Goal: Find specific page/section

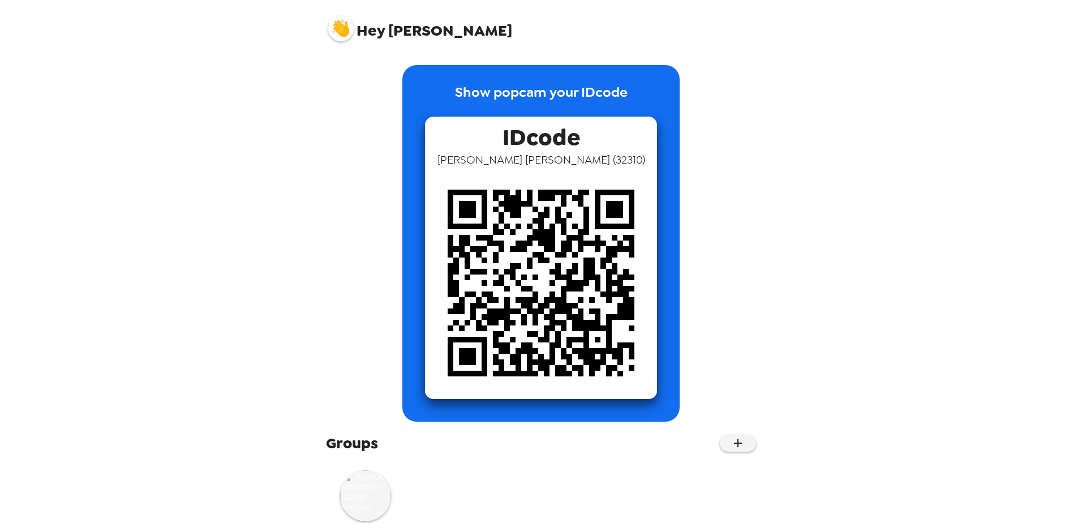
click at [334, 32] on img at bounding box center [340, 28] width 25 height 25
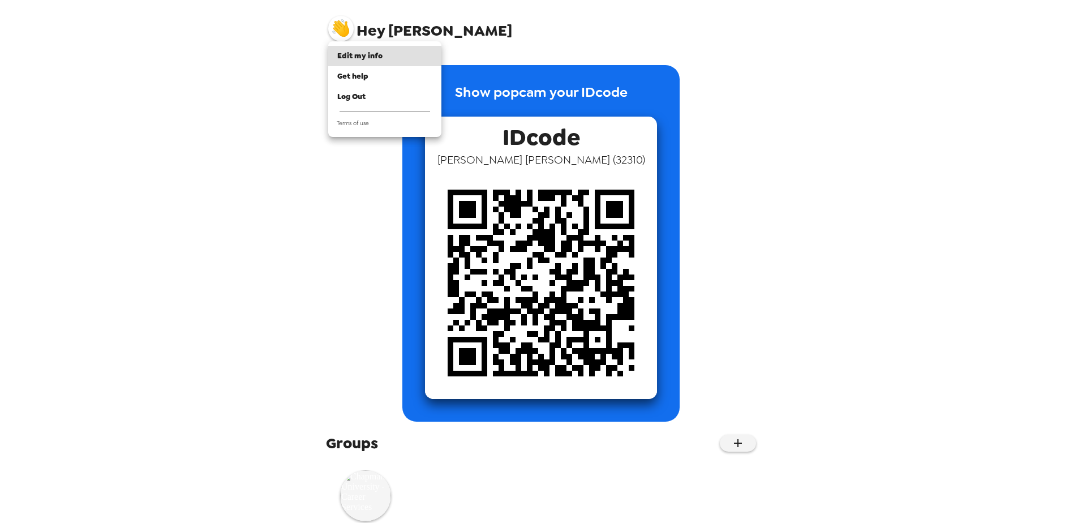
click at [372, 487] on div at bounding box center [541, 261] width 1082 height 523
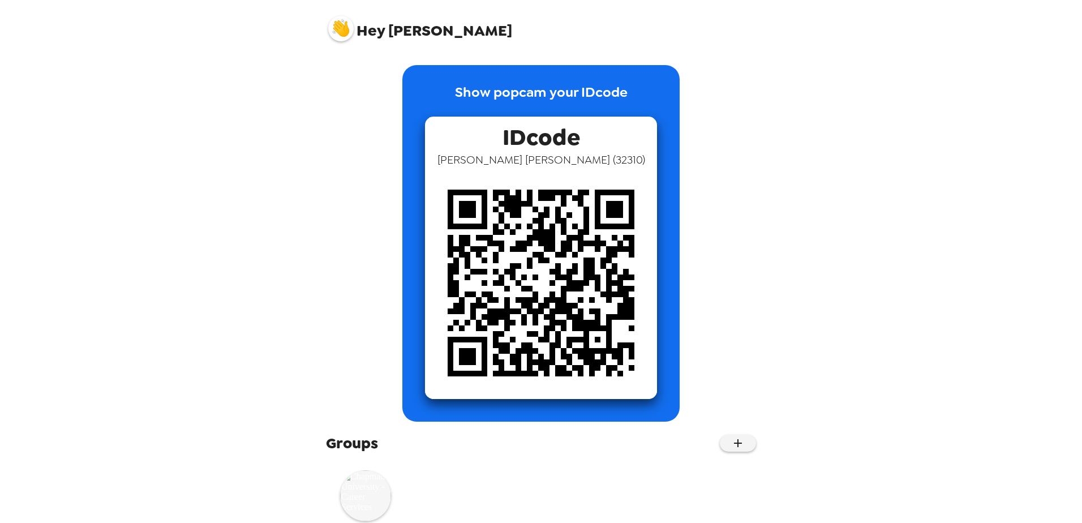
click at [356, 493] on img at bounding box center [365, 495] width 51 height 51
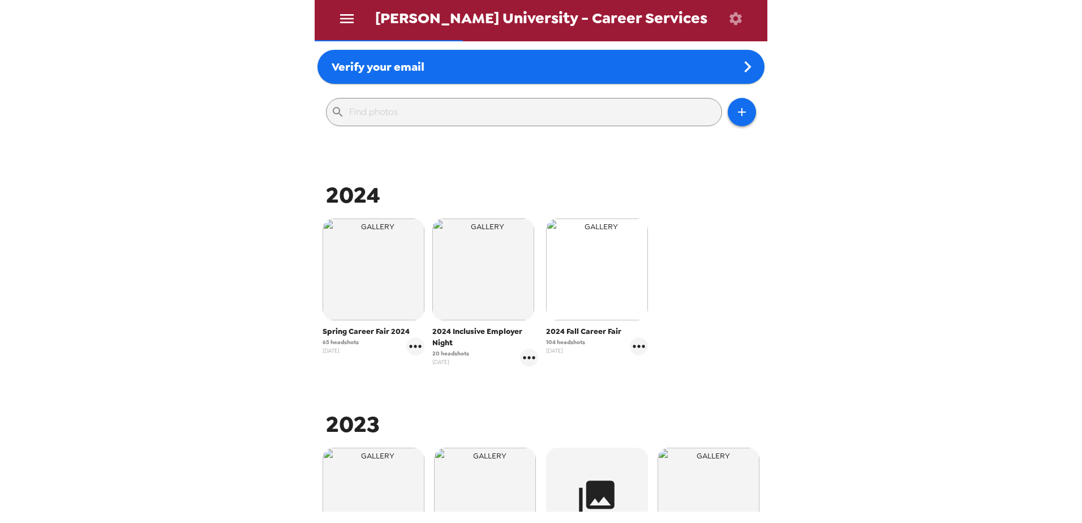
scroll to position [113, 0]
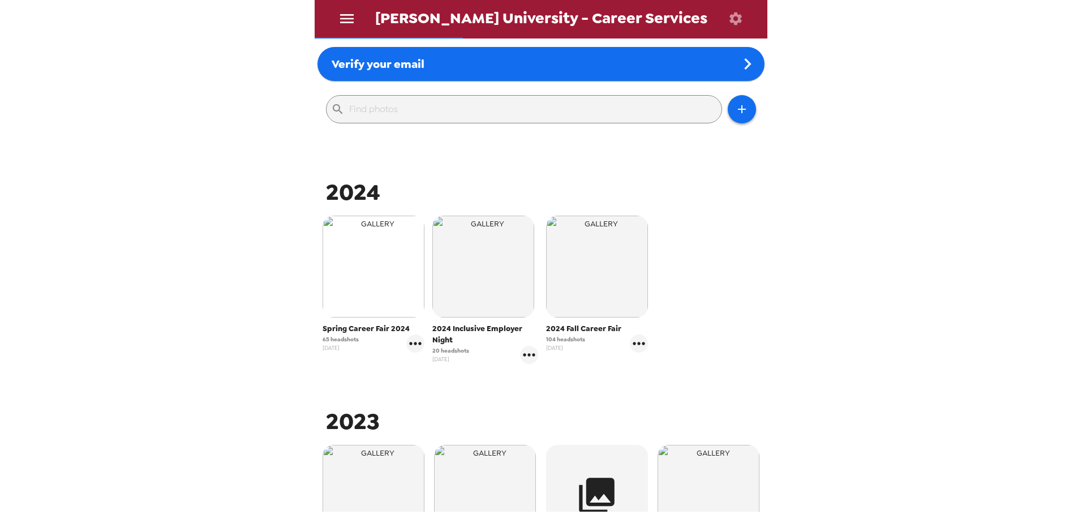
click at [364, 282] on img "button" at bounding box center [374, 267] width 102 height 102
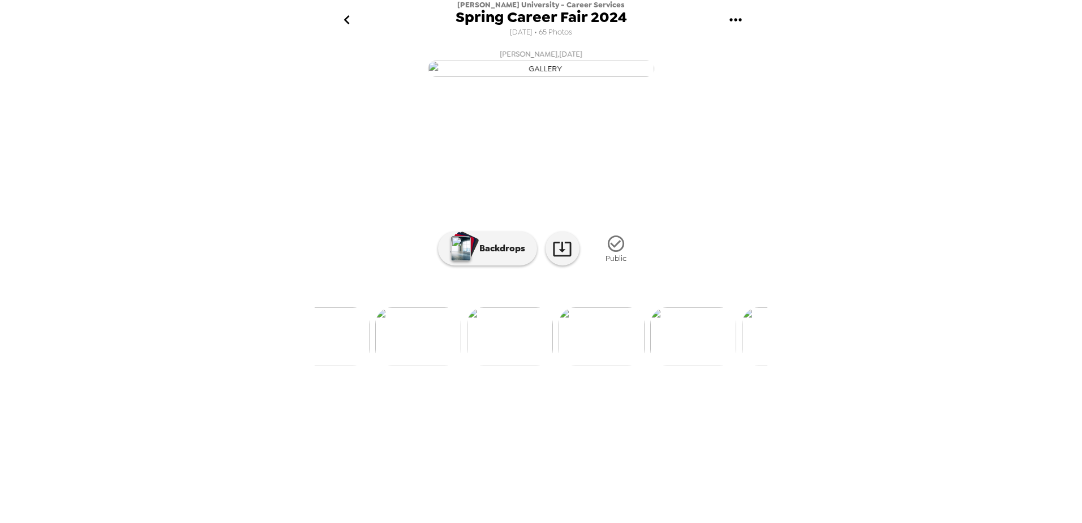
scroll to position [0, 2475]
click at [353, 25] on icon "go back" at bounding box center [347, 20] width 18 height 18
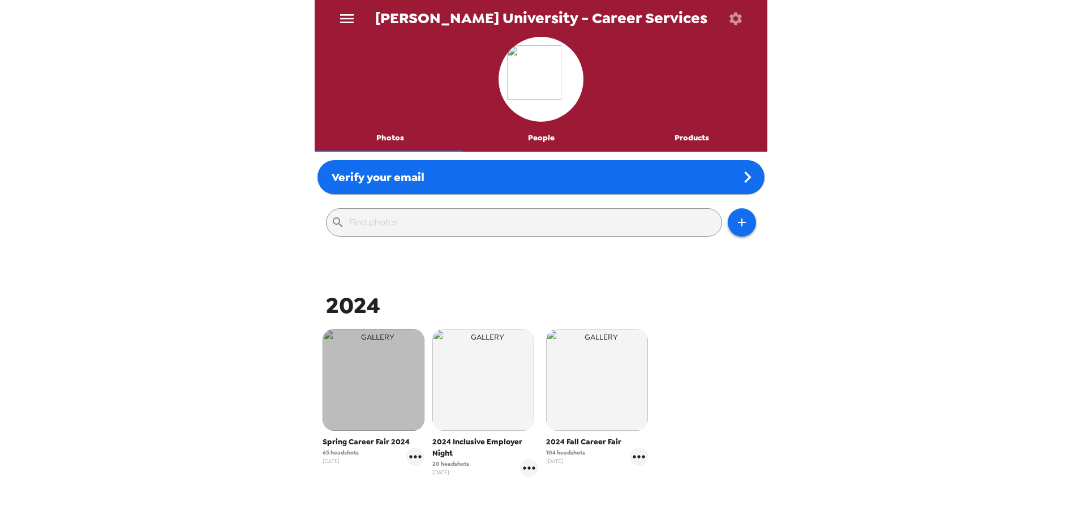
click at [380, 371] on img "button" at bounding box center [374, 380] width 102 height 102
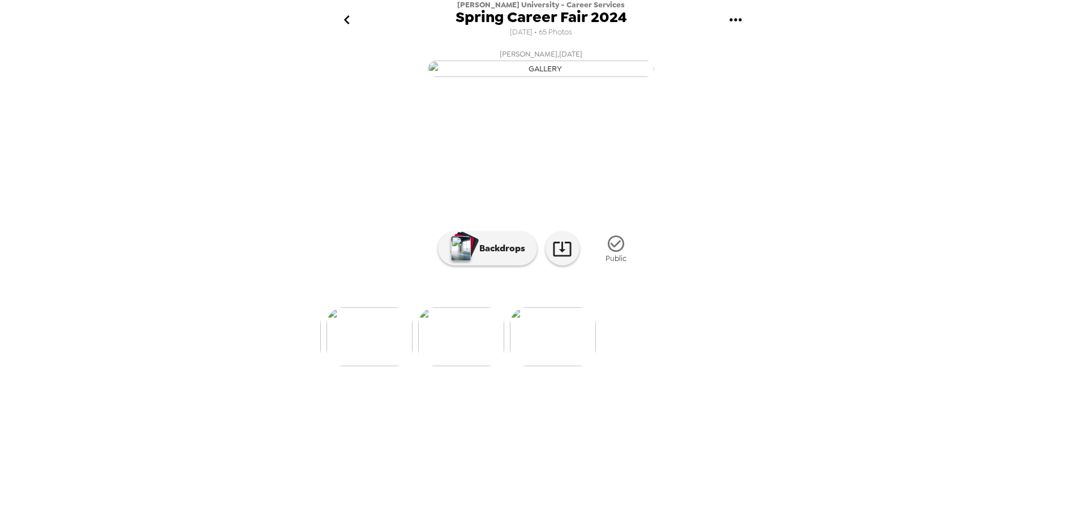
scroll to position [0, 5867]
